Goal: Task Accomplishment & Management: Use online tool/utility

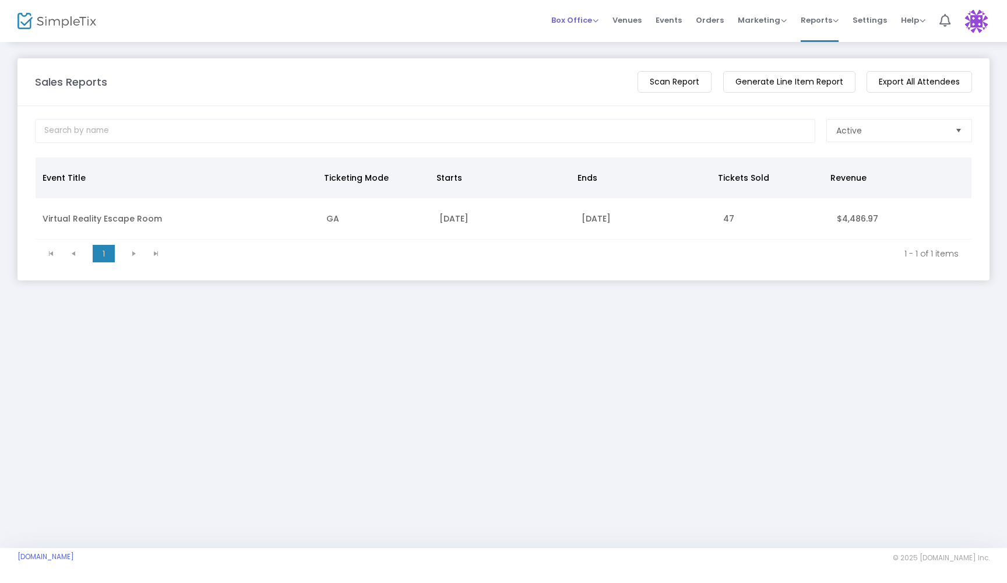
click at [592, 20] on span "Box Office" at bounding box center [574, 20] width 47 height 11
click at [581, 58] on li "Bookings" at bounding box center [592, 62] width 83 height 23
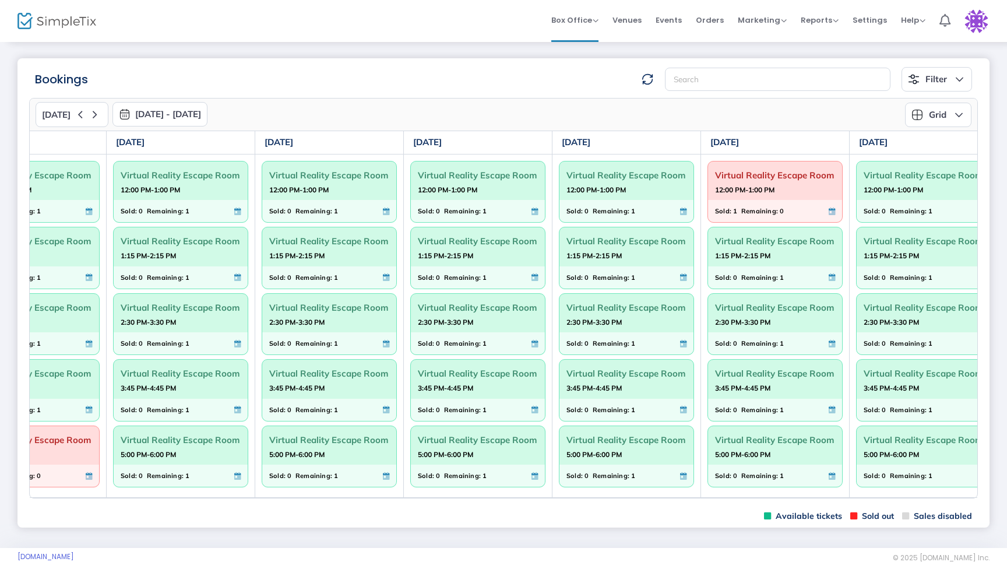
scroll to position [0, 88]
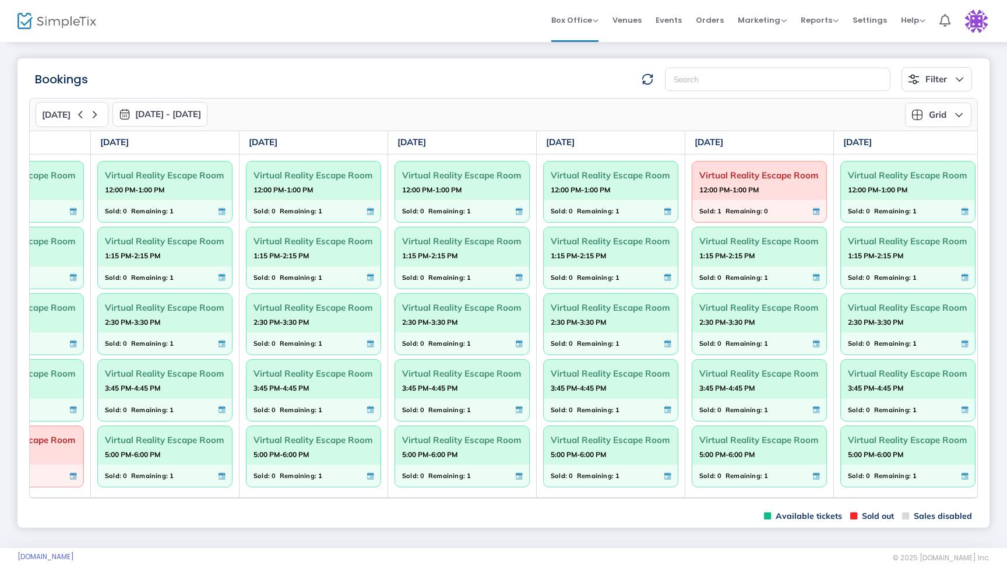
click at [747, 197] on strong "12:00 PM-1:00 PM" at bounding box center [728, 189] width 59 height 15
